Goal: Find specific page/section: Find specific page/section

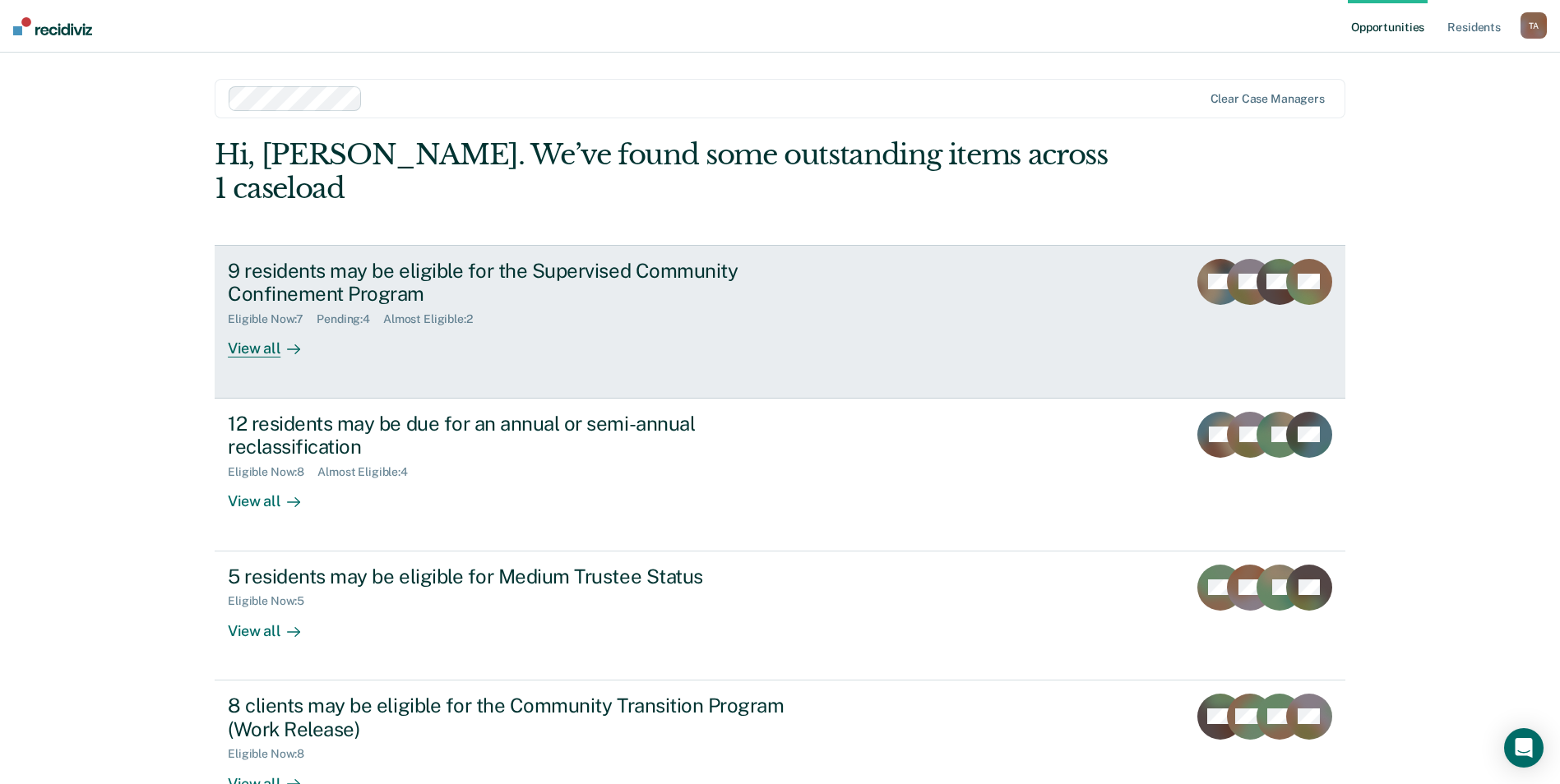
click at [256, 327] on div "View all" at bounding box center [274, 343] width 92 height 32
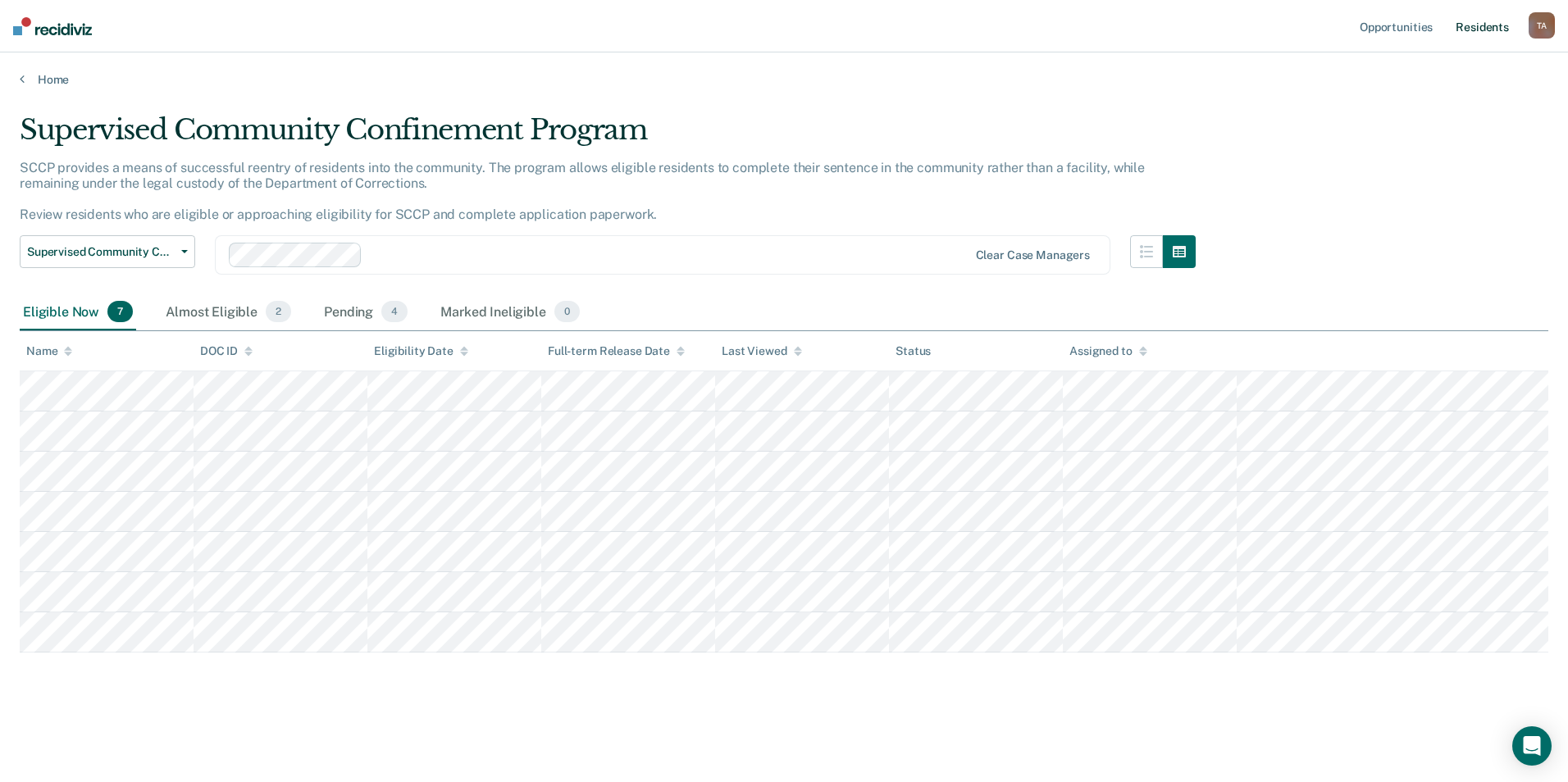
click at [1480, 29] on link "Resident s" at bounding box center [1483, 26] width 60 height 53
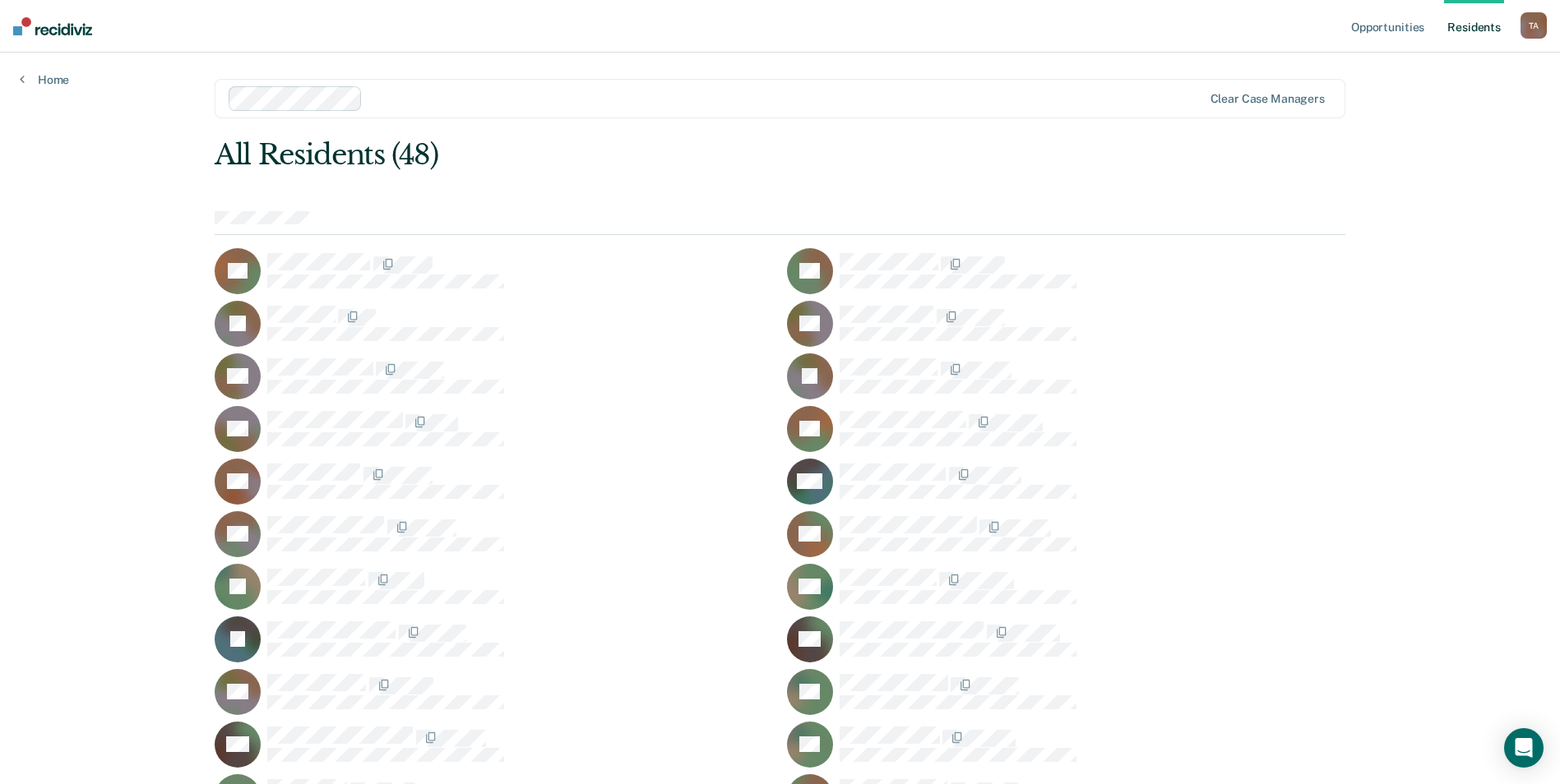
click at [721, 101] on div at bounding box center [785, 98] width 832 height 19
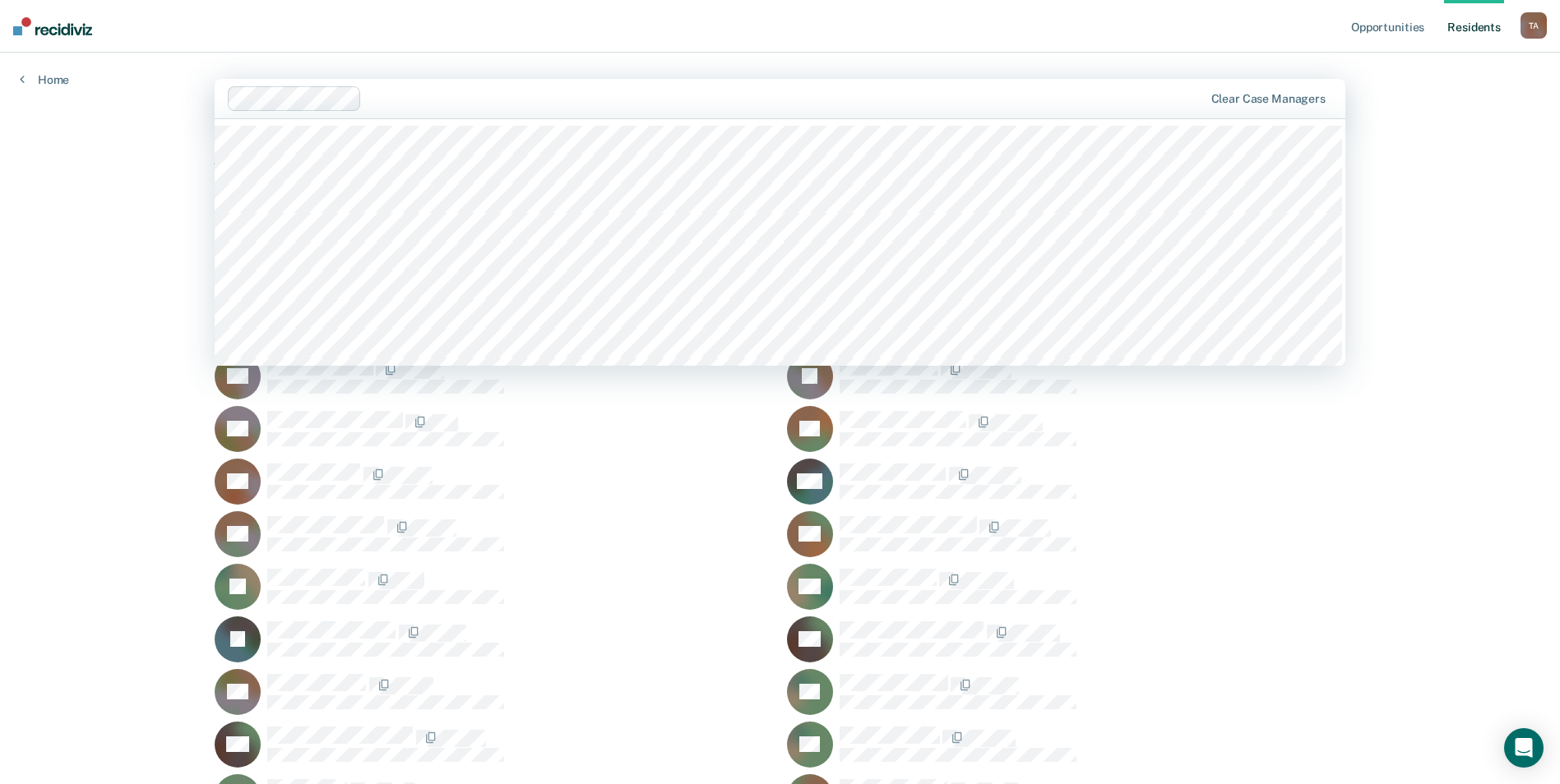
click at [1438, 219] on div "Opportunities Resident s [PERSON_NAME] Profile How it works Log Out Home 43 res…" at bounding box center [780, 785] width 1560 height 1570
